Goal: Navigation & Orientation: Find specific page/section

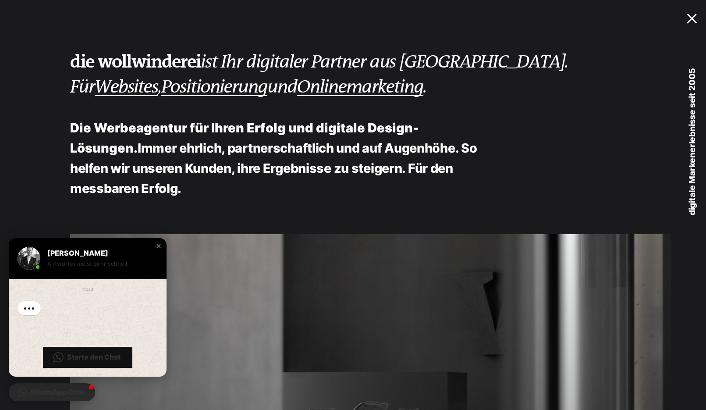
click at [688, 21] on div at bounding box center [694, 17] width 14 height 9
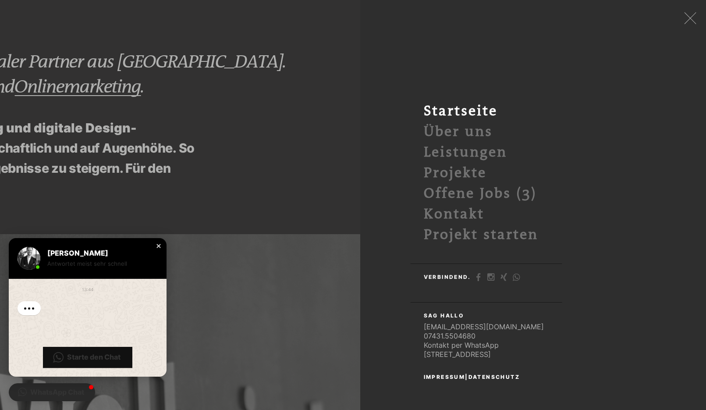
click at [156, 246] on div "Close chat window" at bounding box center [158, 245] width 9 height 9
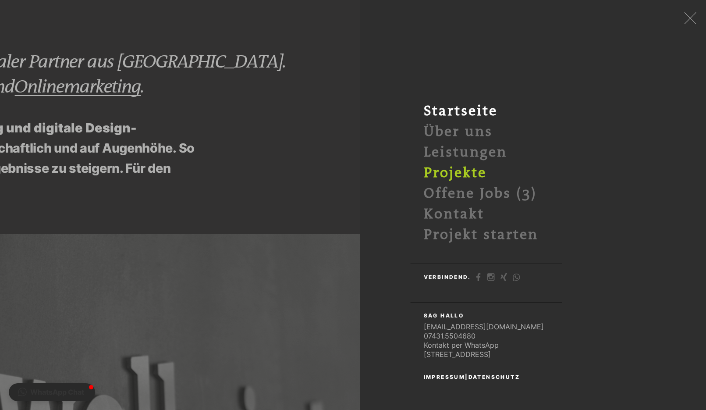
click at [450, 171] on link "Projekte" at bounding box center [455, 173] width 63 height 16
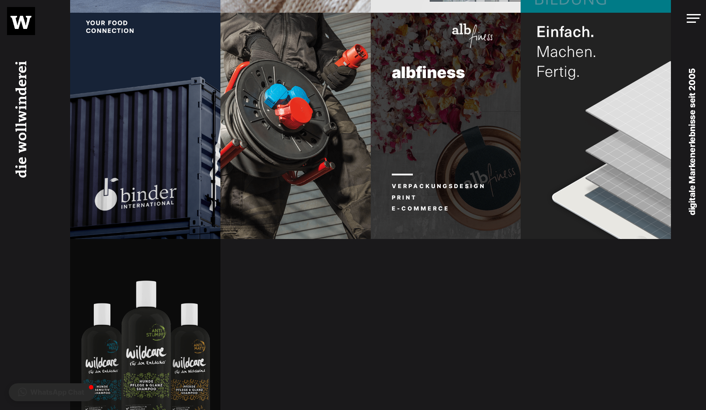
scroll to position [1323, 0]
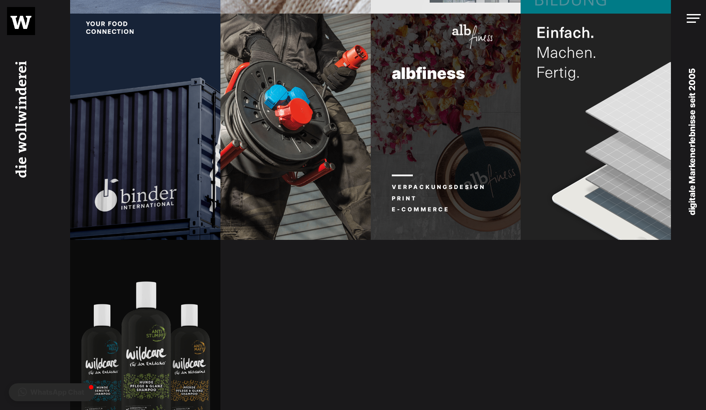
click at [482, 191] on li "Verpackungsdesign" at bounding box center [439, 186] width 94 height 11
